Goal: Check status: Check status

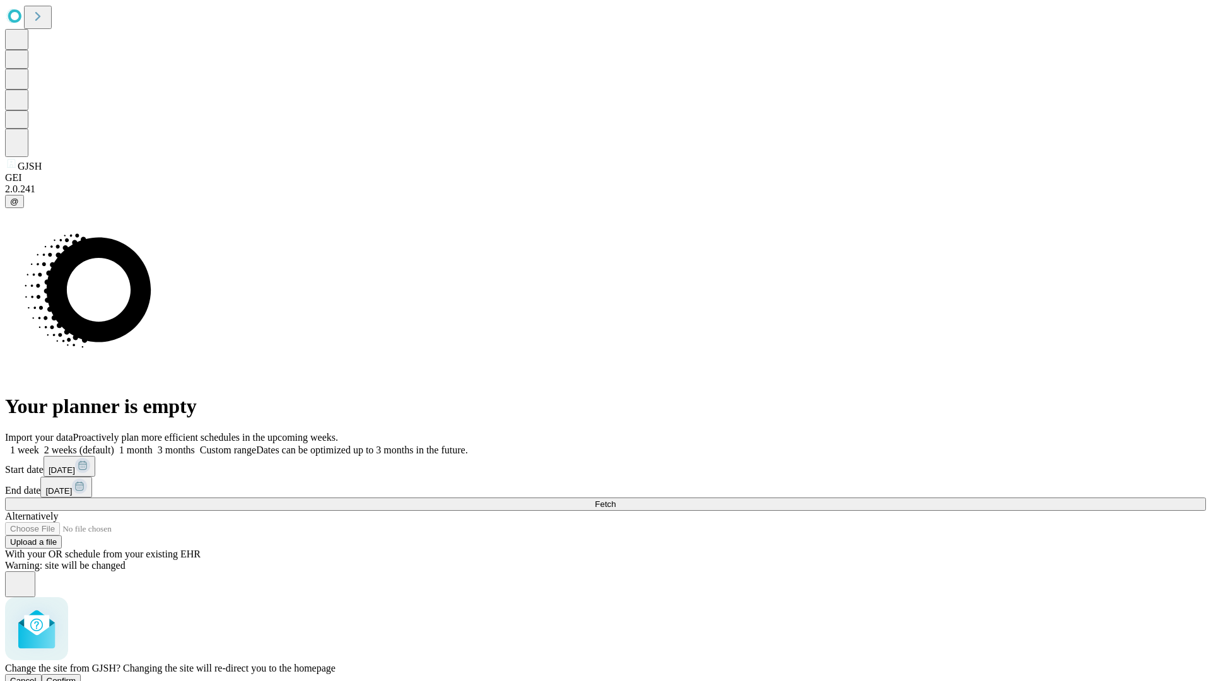
click at [76, 676] on span "Confirm" at bounding box center [62, 680] width 30 height 9
click at [114, 445] on label "2 weeks (default)" at bounding box center [76, 450] width 75 height 11
click at [615, 499] on span "Fetch" at bounding box center [605, 503] width 21 height 9
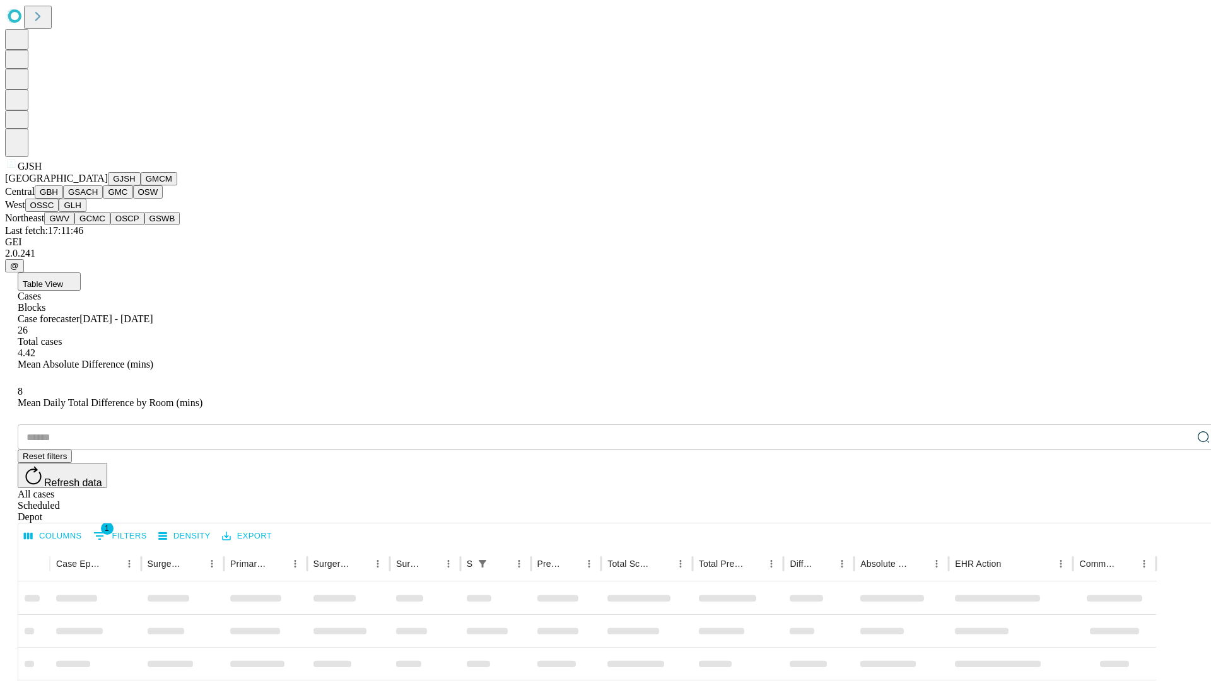
click at [141, 185] on button "GMCM" at bounding box center [159, 178] width 37 height 13
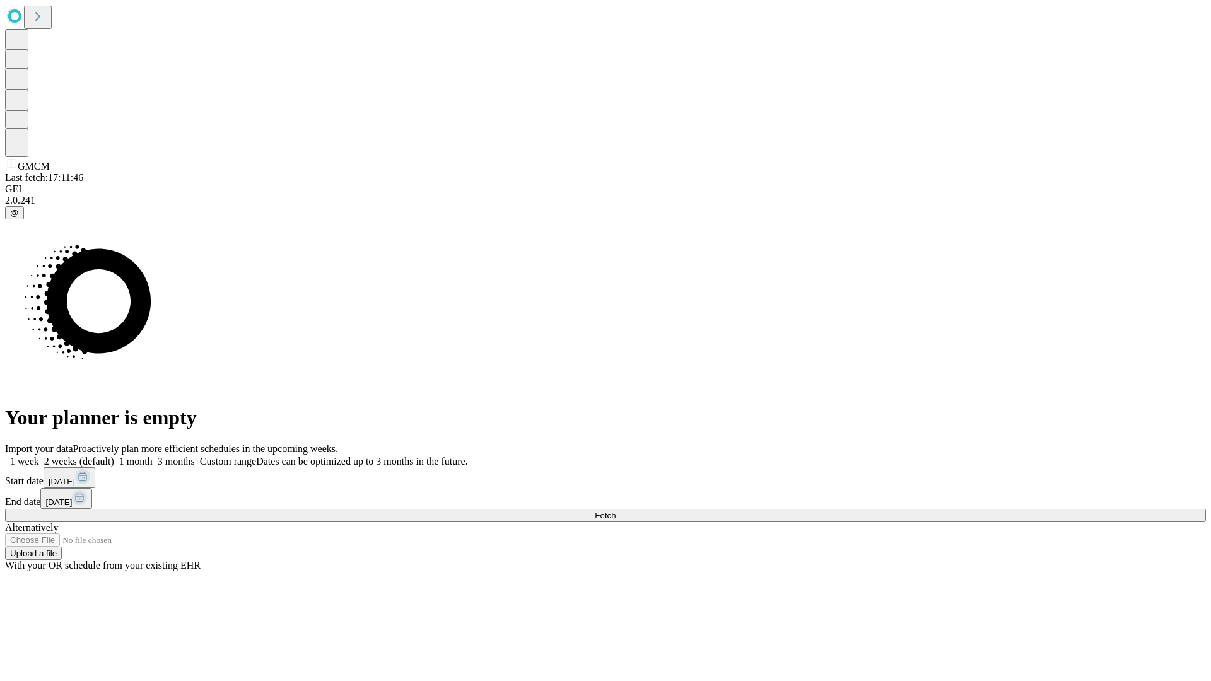
click at [114, 456] on label "2 weeks (default)" at bounding box center [76, 461] width 75 height 11
click at [615, 511] on span "Fetch" at bounding box center [605, 515] width 21 height 9
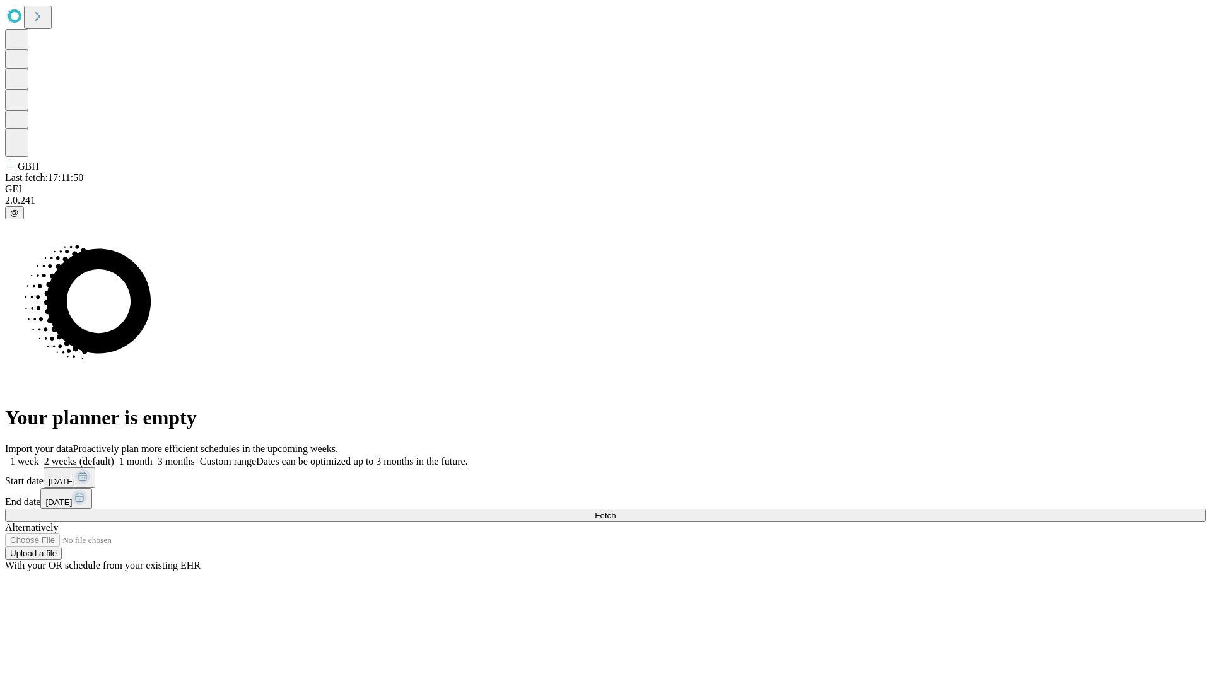
click at [114, 456] on label "2 weeks (default)" at bounding box center [76, 461] width 75 height 11
click at [615, 511] on span "Fetch" at bounding box center [605, 515] width 21 height 9
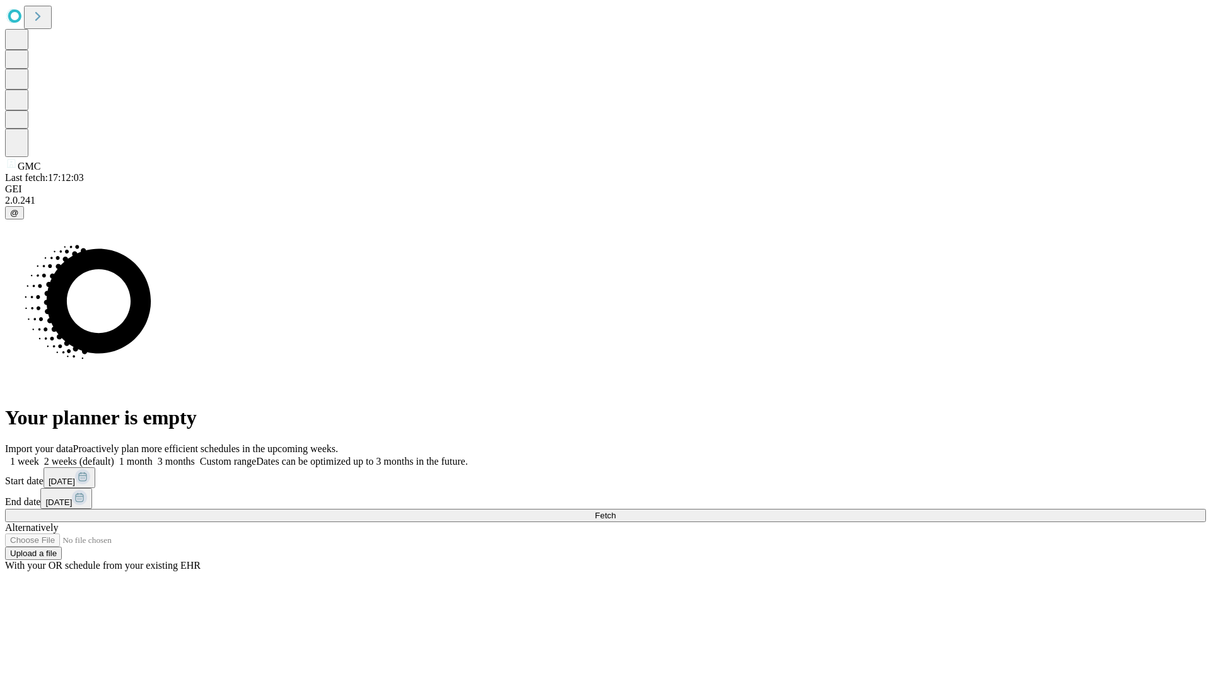
click at [114, 456] on label "2 weeks (default)" at bounding box center [76, 461] width 75 height 11
click at [615, 511] on span "Fetch" at bounding box center [605, 515] width 21 height 9
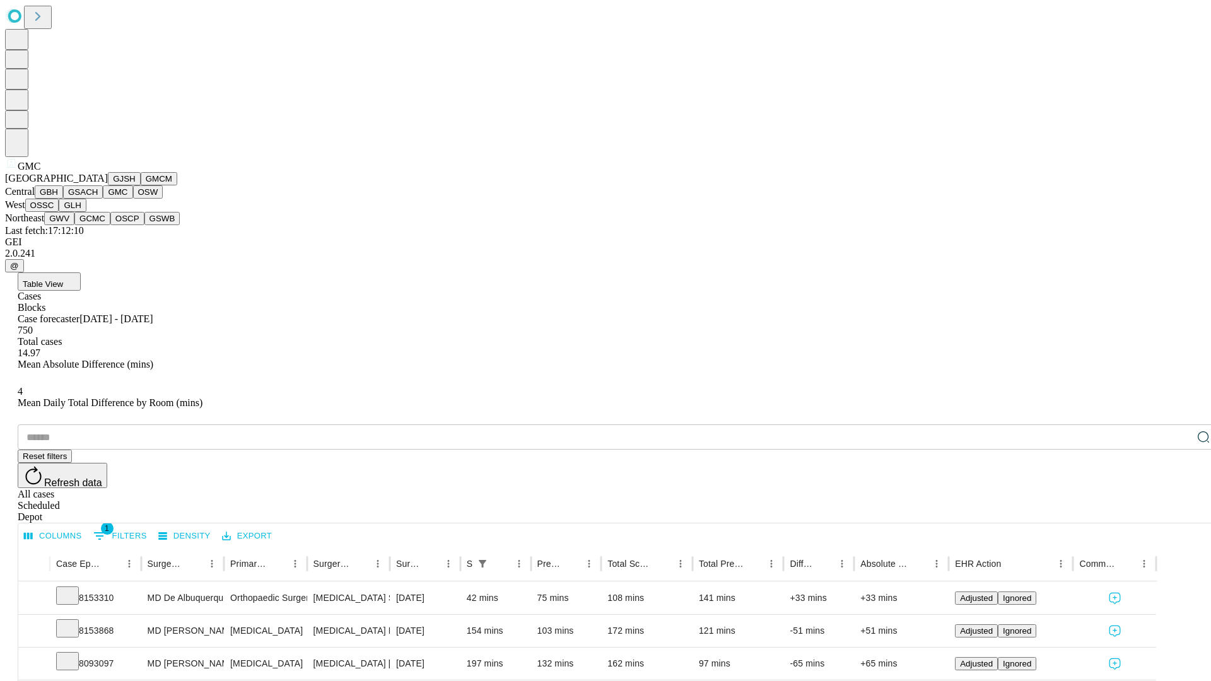
click at [133, 199] on button "OSW" at bounding box center [148, 191] width 30 height 13
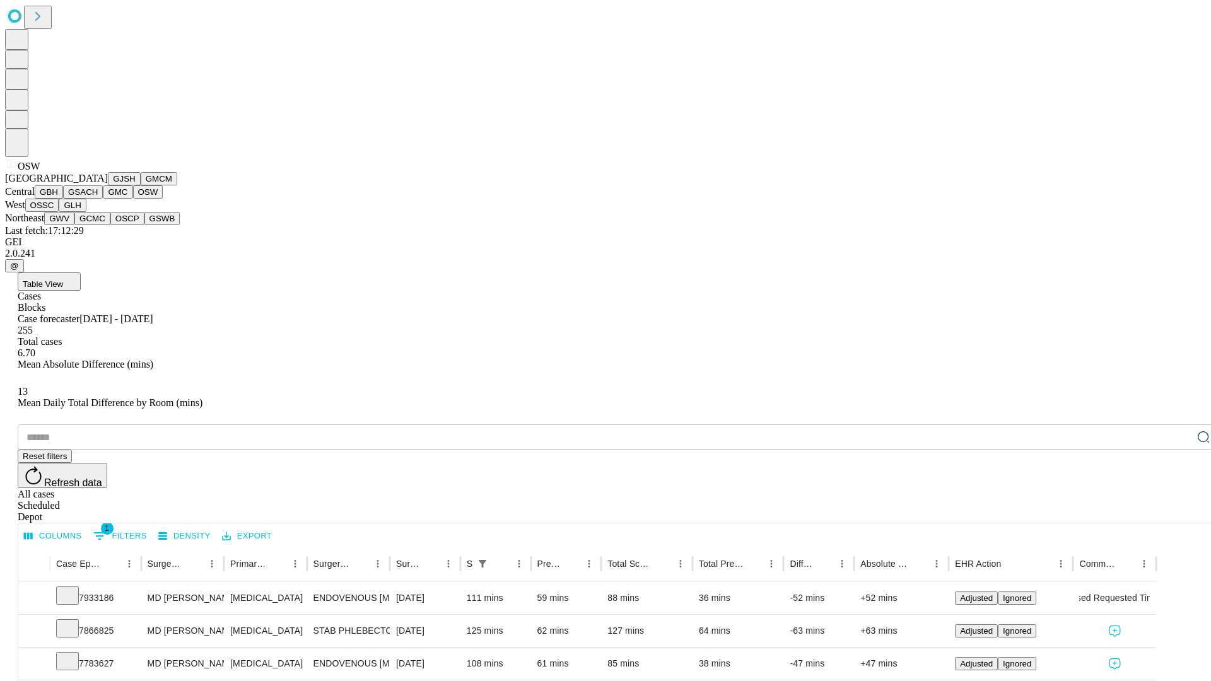
click at [59, 212] on button "OSSC" at bounding box center [42, 205] width 34 height 13
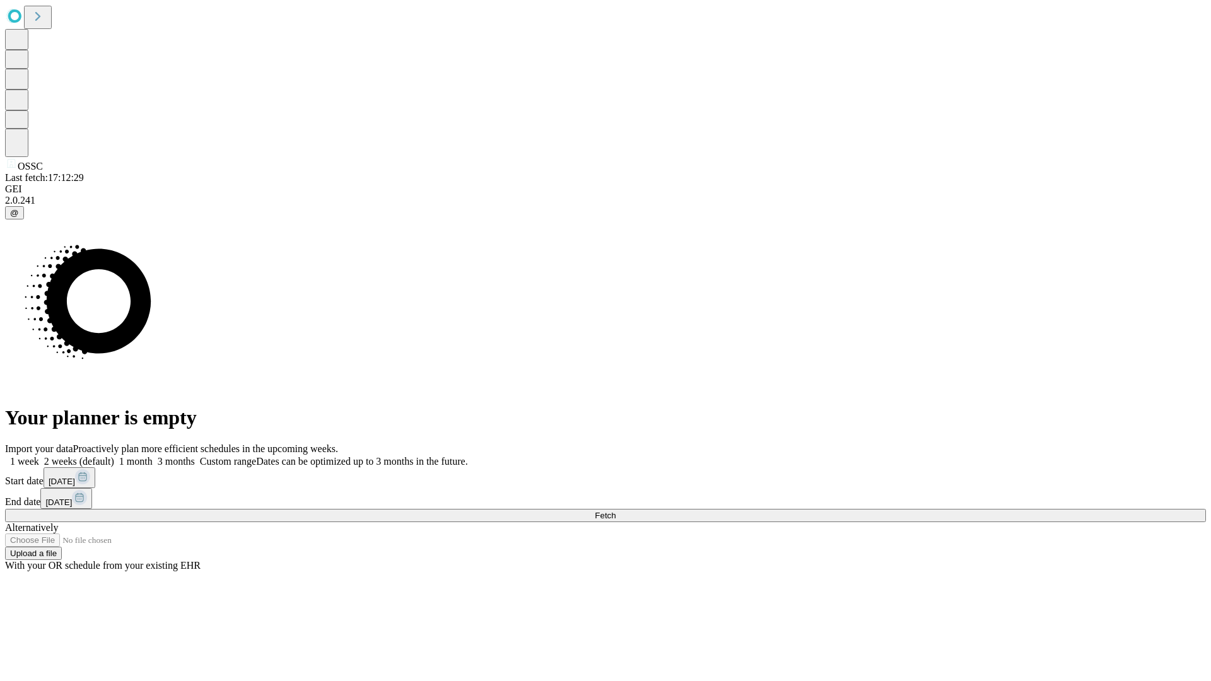
click at [114, 456] on label "2 weeks (default)" at bounding box center [76, 461] width 75 height 11
click at [615, 511] on span "Fetch" at bounding box center [605, 515] width 21 height 9
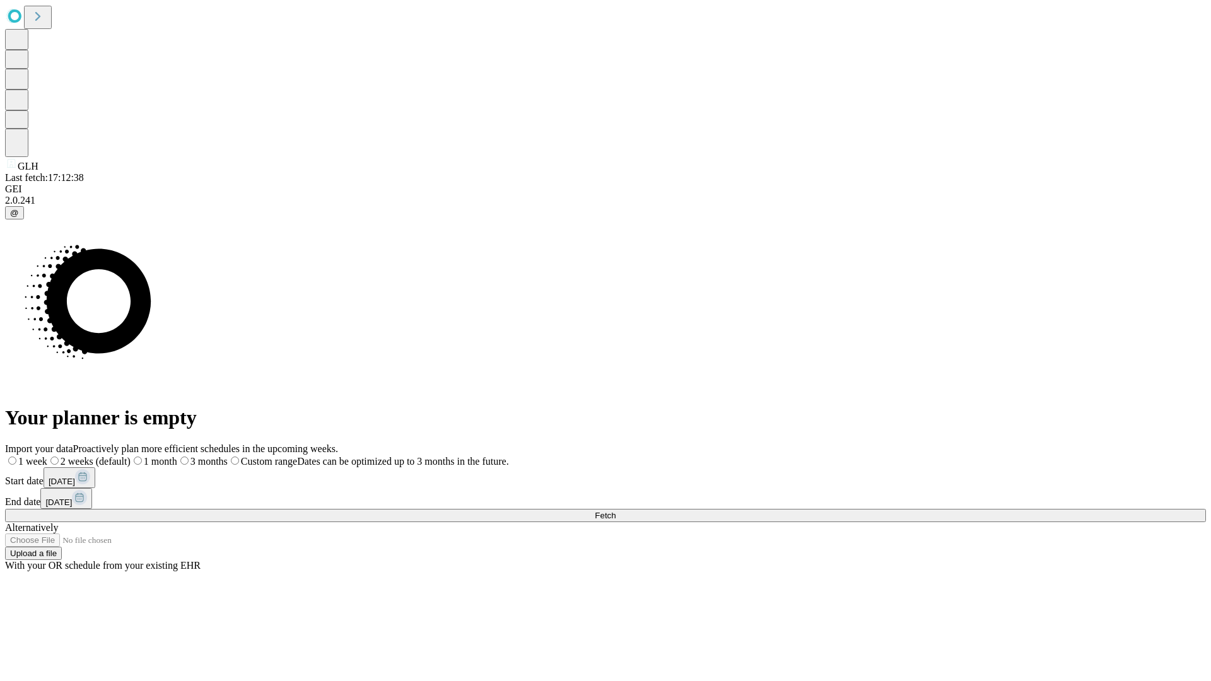
click at [131, 456] on label "2 weeks (default)" at bounding box center [88, 461] width 83 height 11
click at [615, 511] on span "Fetch" at bounding box center [605, 515] width 21 height 9
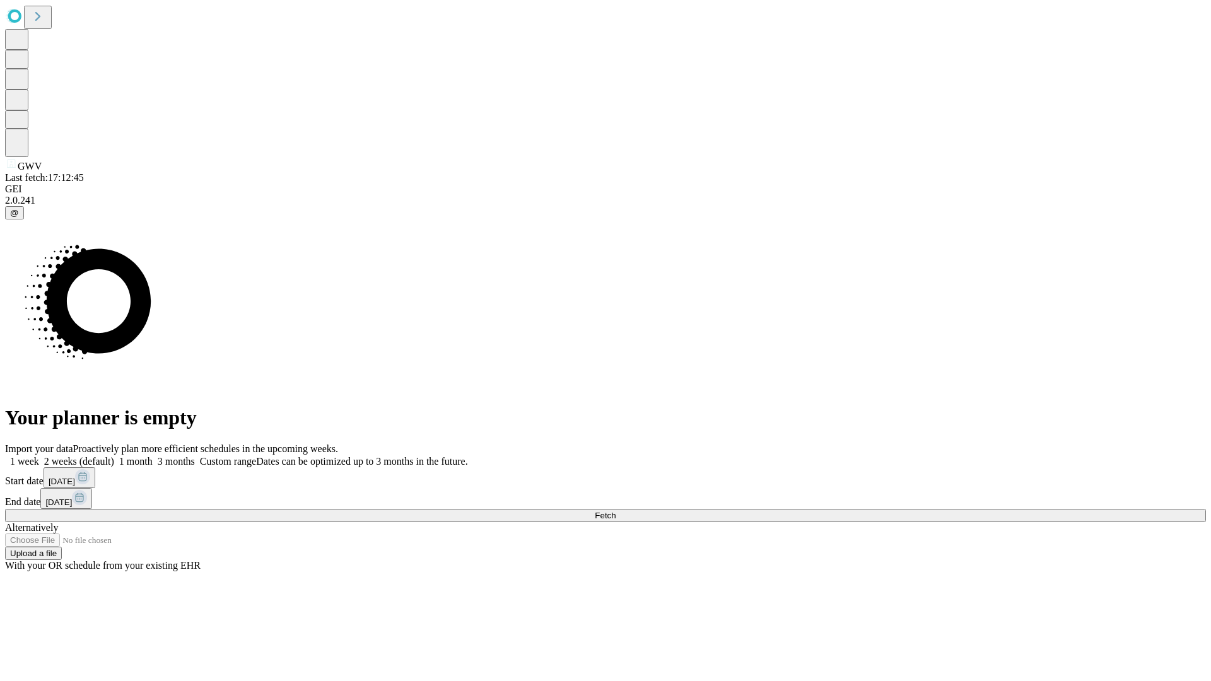
click at [114, 456] on label "2 weeks (default)" at bounding box center [76, 461] width 75 height 11
click at [615, 511] on span "Fetch" at bounding box center [605, 515] width 21 height 9
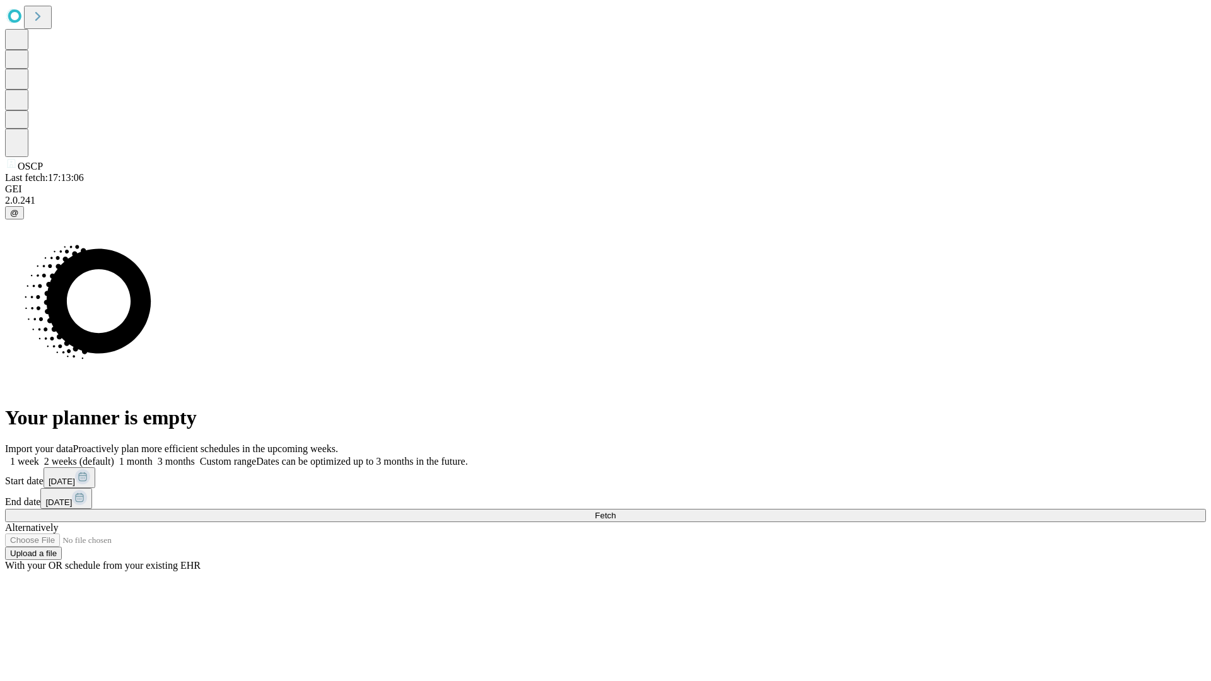
click at [615, 511] on span "Fetch" at bounding box center [605, 515] width 21 height 9
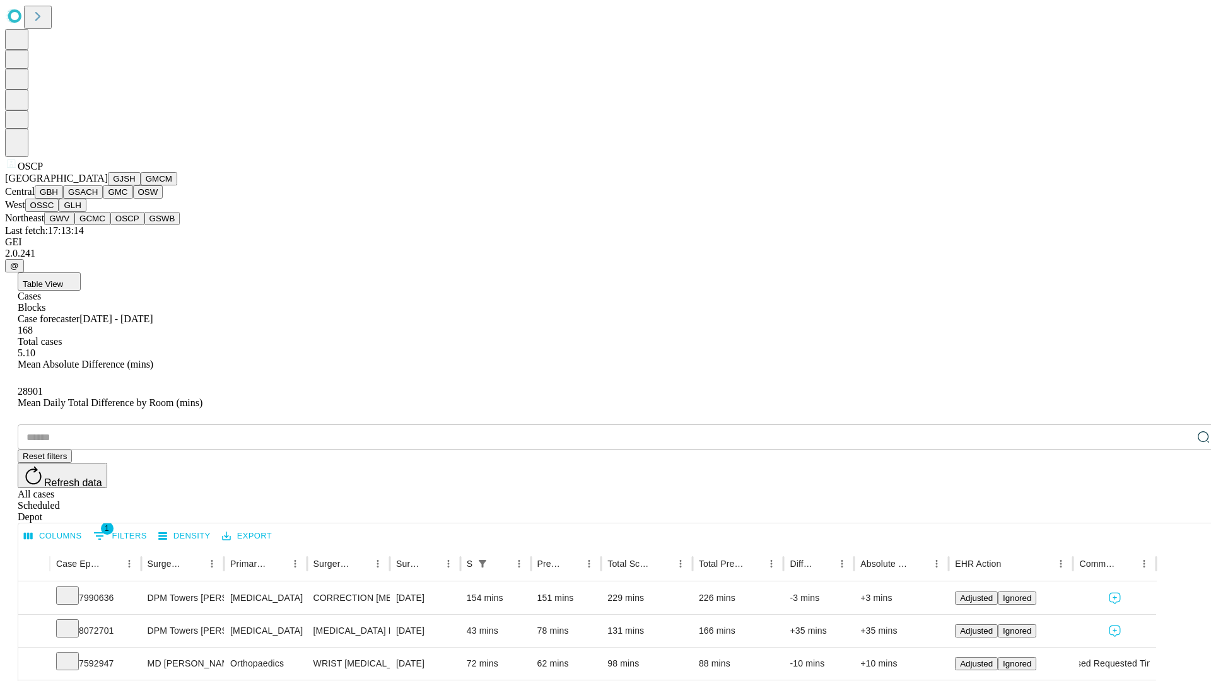
click at [144, 225] on button "GSWB" at bounding box center [162, 218] width 36 height 13
